Goal: Information Seeking & Learning: Learn about a topic

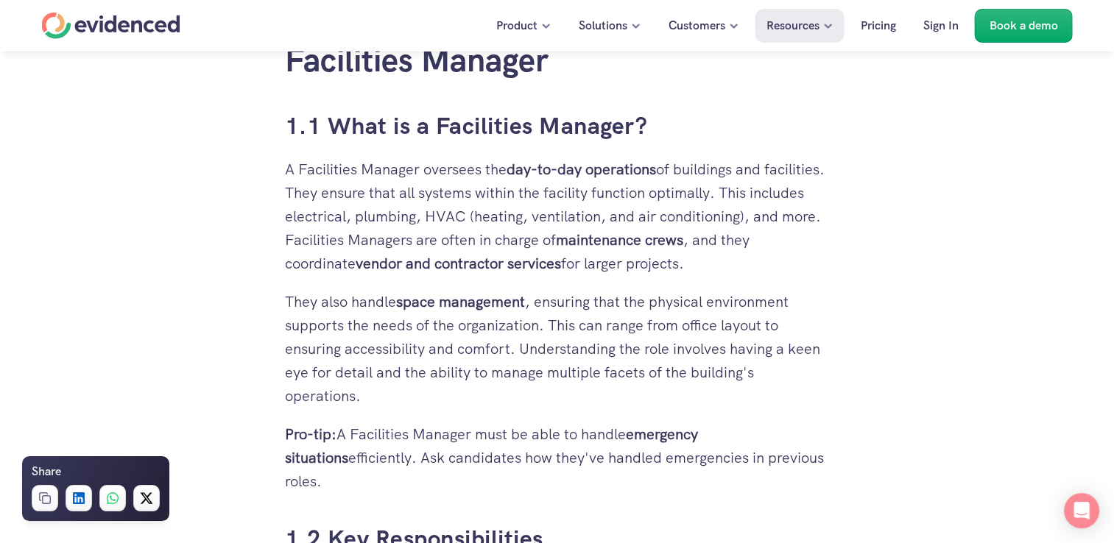
scroll to position [1030, 0]
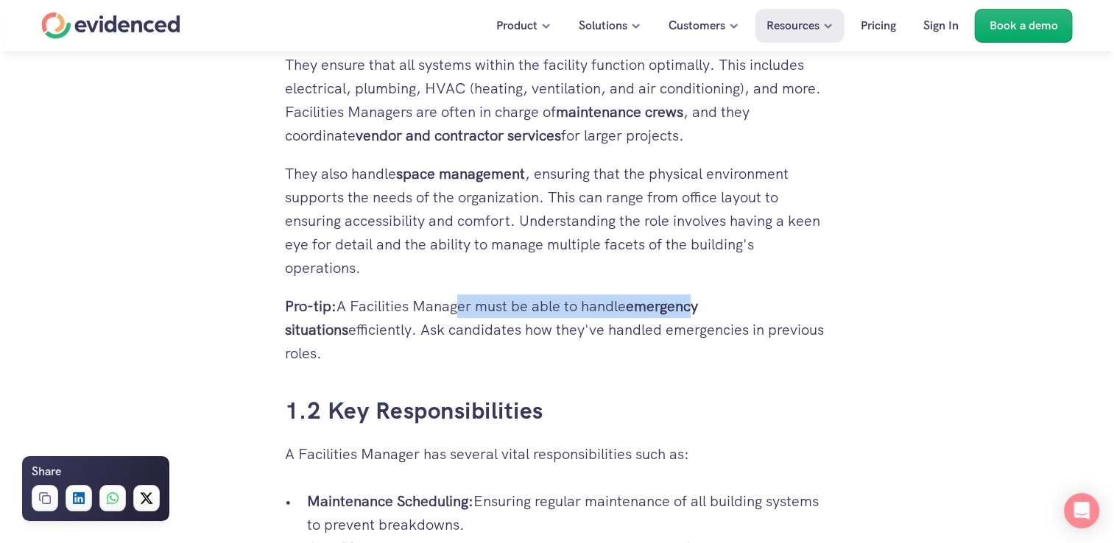
drag, startPoint x: 450, startPoint y: 309, endPoint x: 701, endPoint y: 311, distance: 250.3
click at [701, 311] on p "Pro-tip: A Facilities Manager must be able to handle emergency situations effic…" at bounding box center [557, 329] width 545 height 71
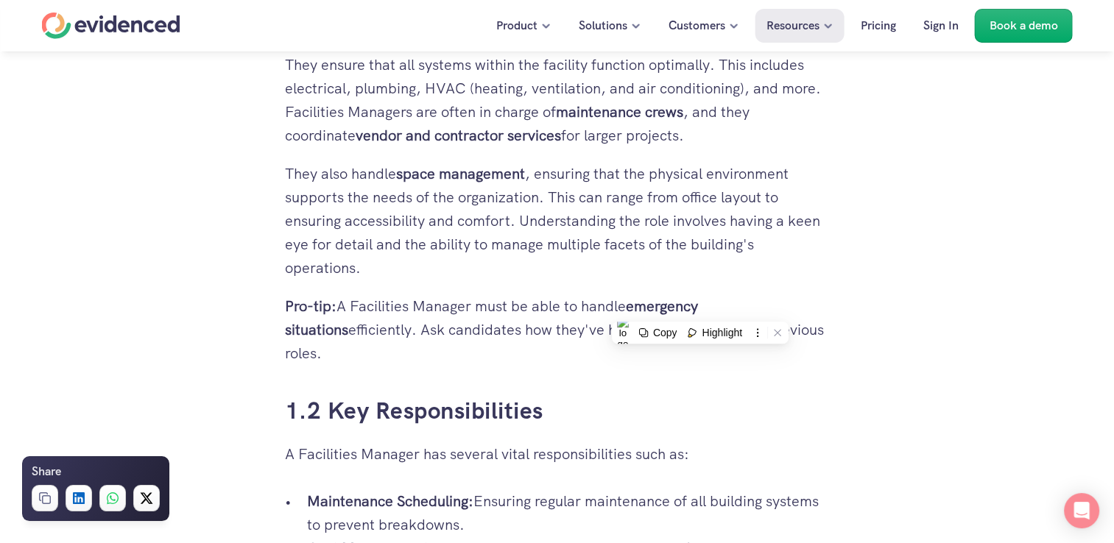
drag, startPoint x: 701, startPoint y: 311, endPoint x: 604, endPoint y: 350, distance: 104.3
click at [492, 336] on p "Pro-tip: A Facilities Manager must be able to handle emergency situations effic…" at bounding box center [557, 329] width 545 height 71
drag, startPoint x: 408, startPoint y: 328, endPoint x: 566, endPoint y: 322, distance: 158.4
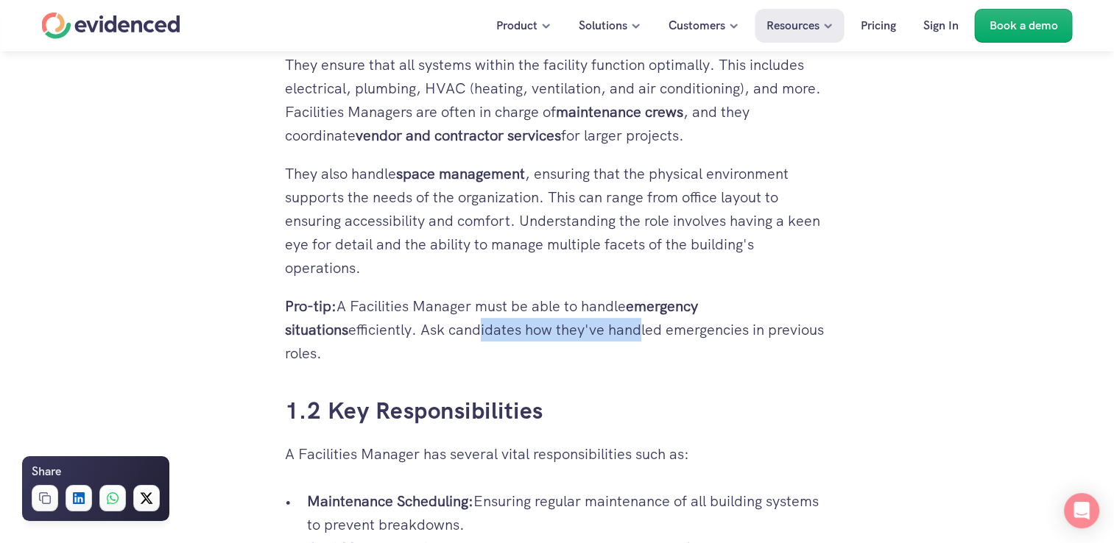
click at [566, 322] on p "Pro-tip: A Facilities Manager must be able to handle emergency situations effic…" at bounding box center [557, 329] width 545 height 71
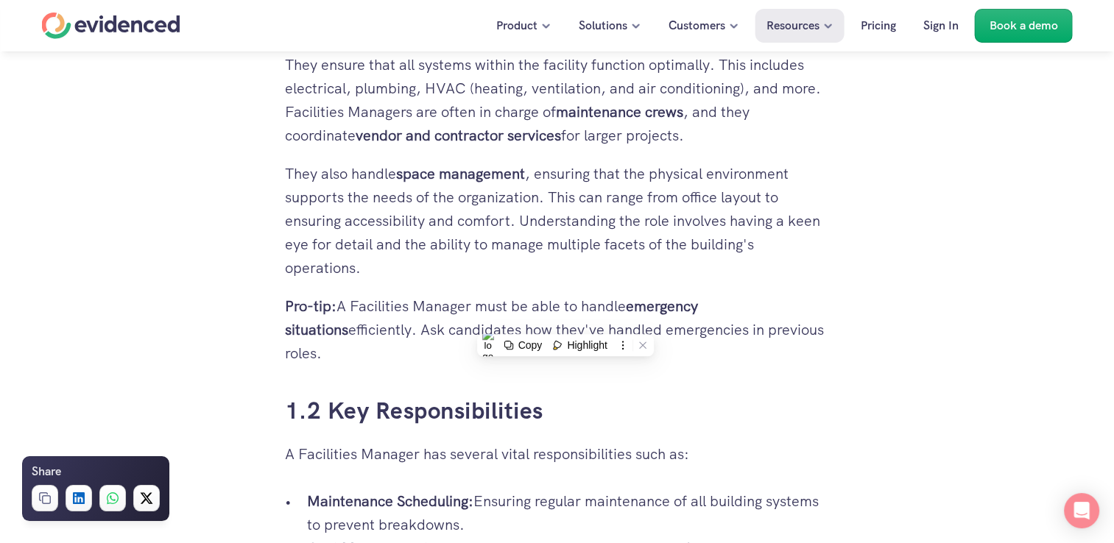
drag, startPoint x: 566, startPoint y: 322, endPoint x: 461, endPoint y: 383, distance: 120.7
click at [503, 395] on h3 "1.2 Key Responsibilities" at bounding box center [557, 411] width 545 height 33
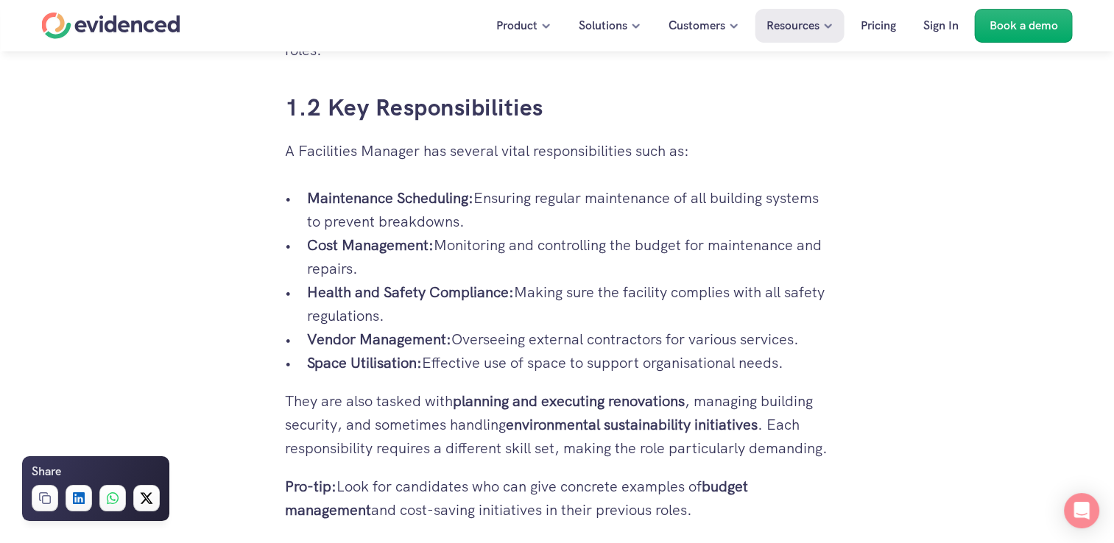
scroll to position [1325, 0]
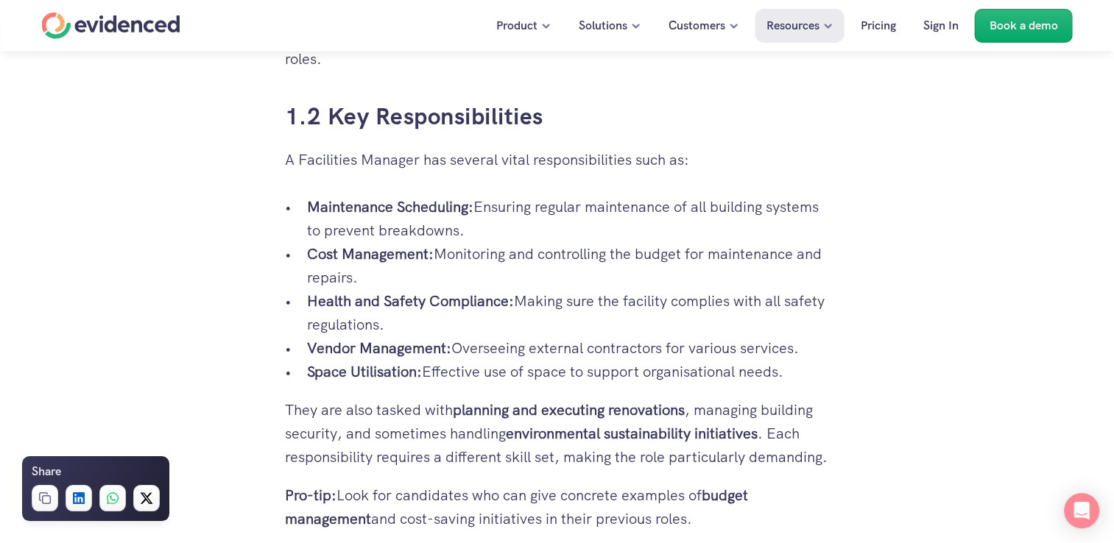
click at [818, 256] on p "Cost Management: Monitoring and controlling the budget for maintenance and repa…" at bounding box center [568, 265] width 523 height 47
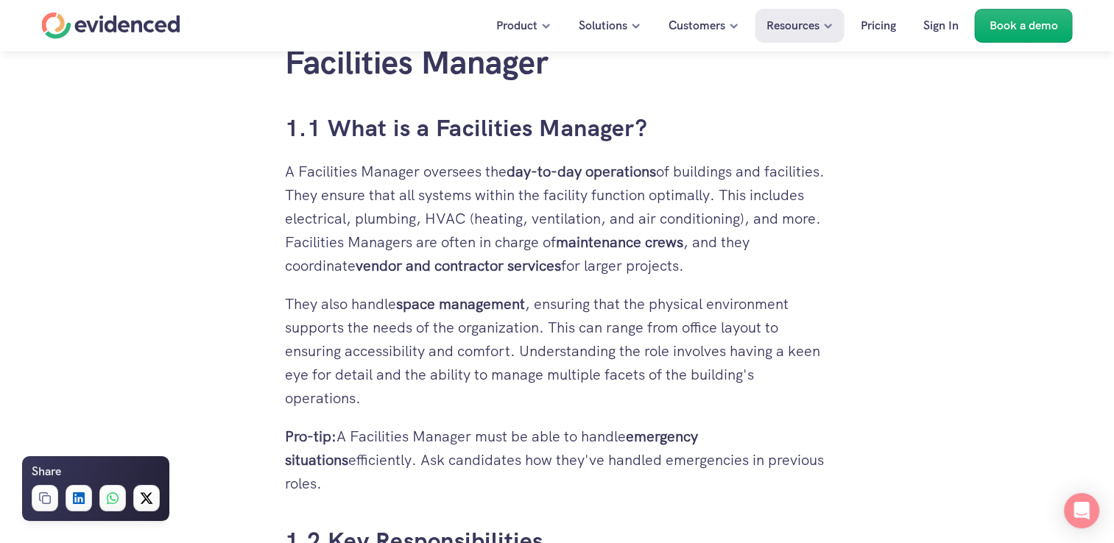
scroll to position [736, 0]
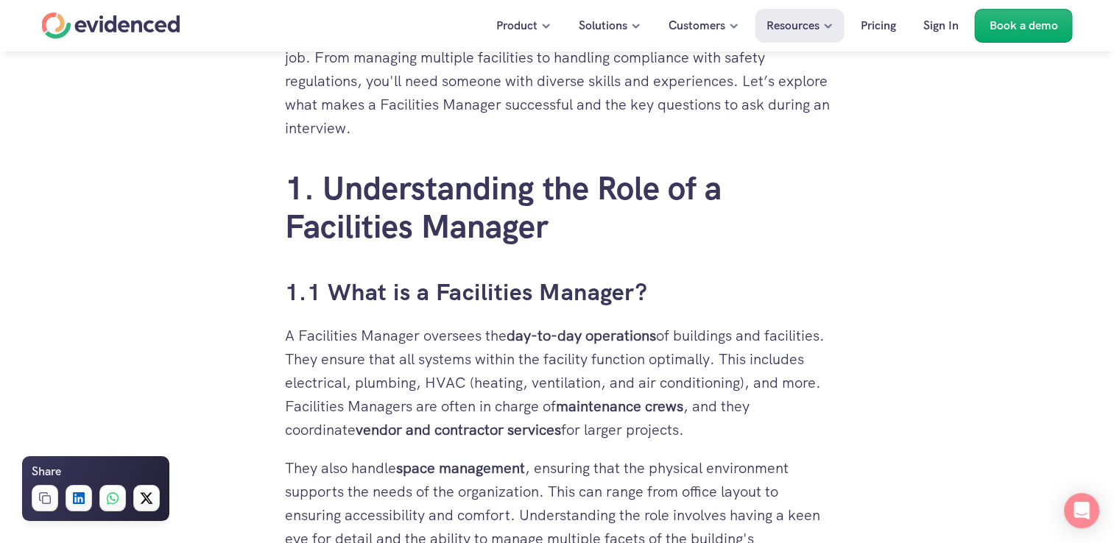
click at [753, 344] on p "A Facilities Manager oversees the day-to-day operations of buildings and facili…" at bounding box center [557, 383] width 545 height 118
click at [779, 331] on p "A Facilities Manager oversees the day-to-day operations of buildings and facili…" at bounding box center [557, 383] width 545 height 118
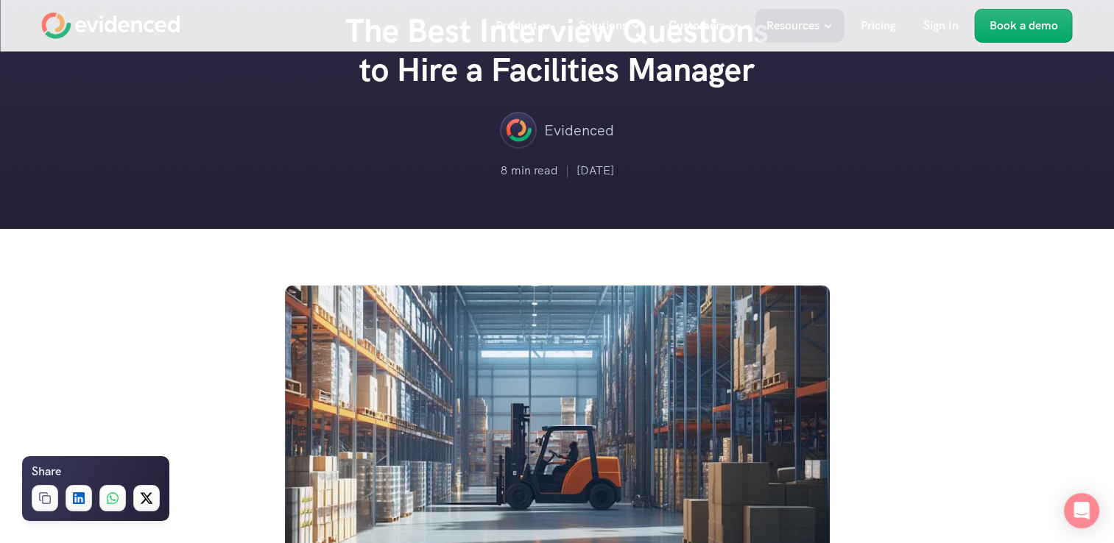
scroll to position [0, 0]
